Goal: Task Accomplishment & Management: Manage account settings

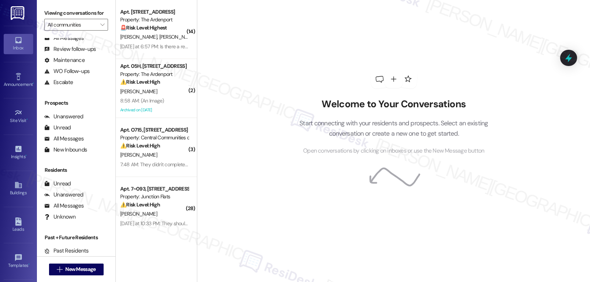
scroll to position [58, 0]
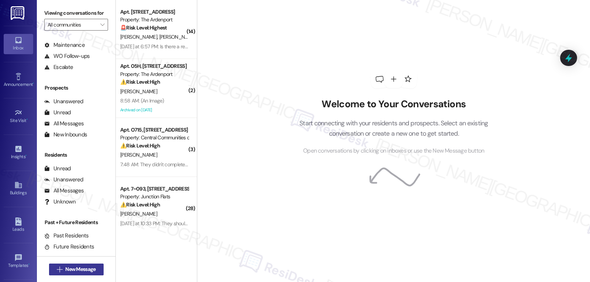
click at [81, 272] on span "New Message" at bounding box center [80, 270] width 30 height 8
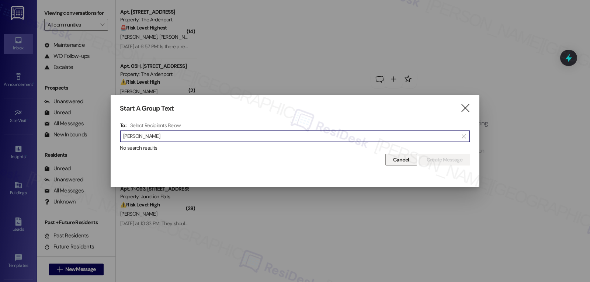
type input "[PERSON_NAME]"
click at [411, 158] on button "Cancel" at bounding box center [402, 160] width 32 height 12
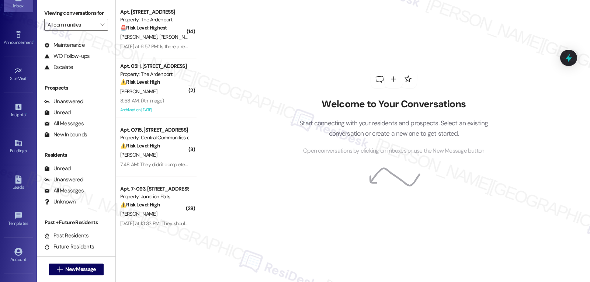
scroll to position [70, 0]
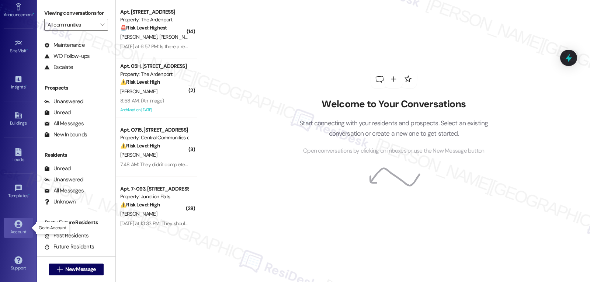
click at [20, 232] on div "Account" at bounding box center [18, 231] width 37 height 7
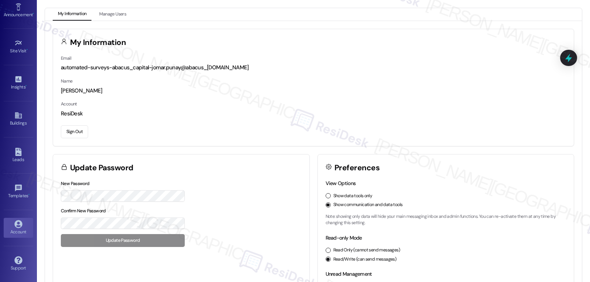
click at [84, 135] on button "Sign Out" at bounding box center [74, 131] width 27 height 13
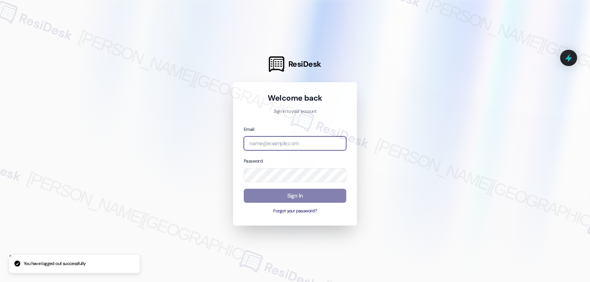
click at [276, 144] on input "email" at bounding box center [295, 144] width 103 height 14
click at [292, 144] on input "email" at bounding box center [295, 144] width 103 height 14
paste input "[EMAIL_ADDRESS][DOMAIN_NAME]"
type input "[EMAIL_ADDRESS][DOMAIN_NAME]"
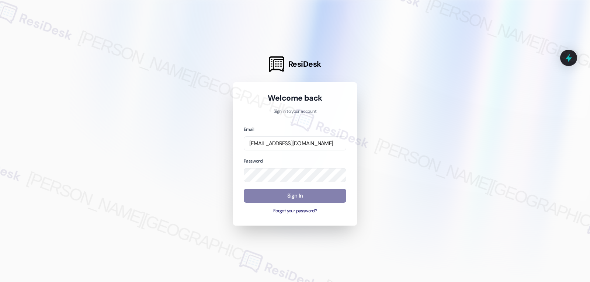
scroll to position [0, 0]
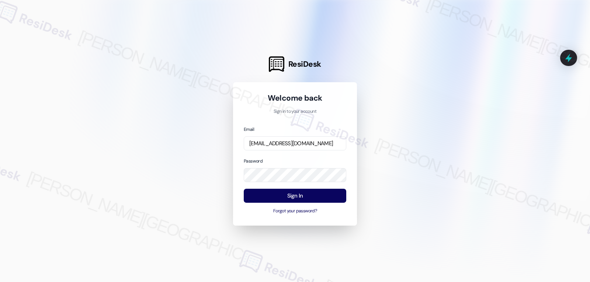
click at [294, 155] on div "Email [EMAIL_ADDRESS][DOMAIN_NAME] Password Sign In Forgot your password?" at bounding box center [295, 170] width 103 height 90
click at [306, 192] on button "Sign In" at bounding box center [295, 196] width 103 height 14
